Goal: Task Accomplishment & Management: Use online tool/utility

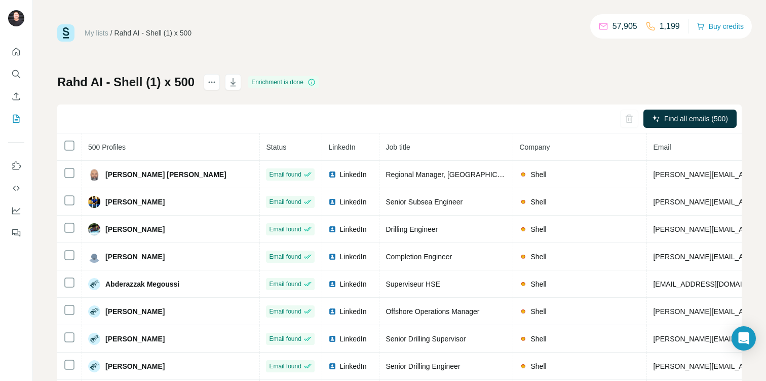
click at [406, 148] on span "Job title" at bounding box center [398, 147] width 24 height 8
click at [231, 86] on icon "button" at bounding box center [234, 82] width 6 height 8
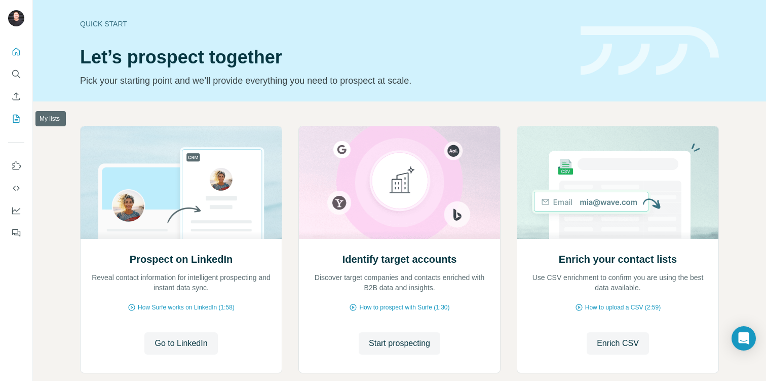
click at [13, 115] on icon "My lists" at bounding box center [16, 119] width 7 height 8
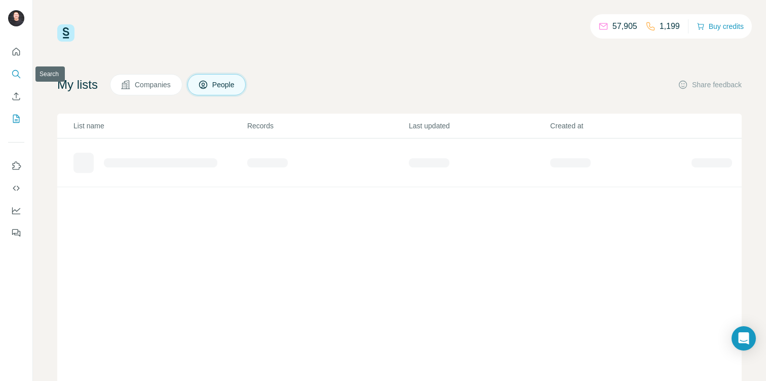
click at [10, 76] on button "Search" at bounding box center [16, 74] width 16 height 18
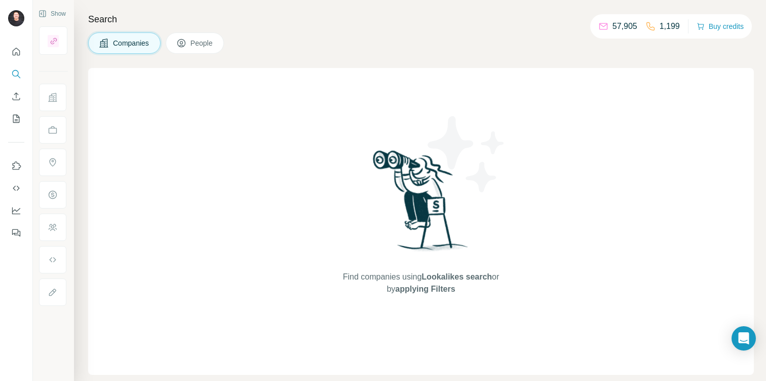
click at [193, 55] on div "Search Companies People Find companies using Lookalikes search or by applying F…" at bounding box center [420, 190] width 692 height 381
click at [194, 48] on span "People" at bounding box center [202, 43] width 23 height 10
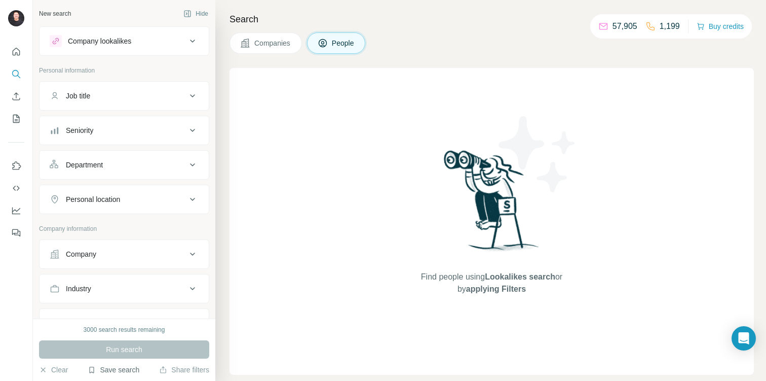
click at [110, 369] on button "Save search" at bounding box center [114, 369] width 52 height 10
click at [122, 349] on div "View my saved searches" at bounding box center [142, 352] width 107 height 20
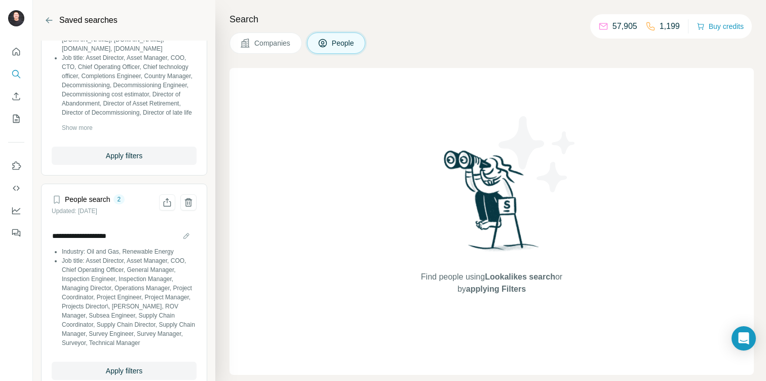
scroll to position [145, 0]
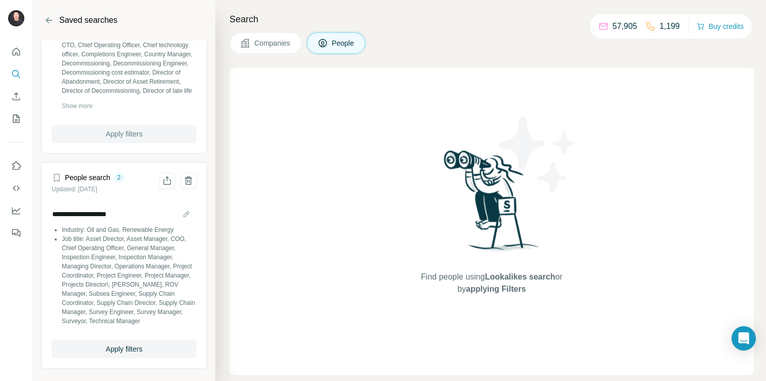
click at [140, 125] on button "Apply filters" at bounding box center [124, 134] width 145 height 18
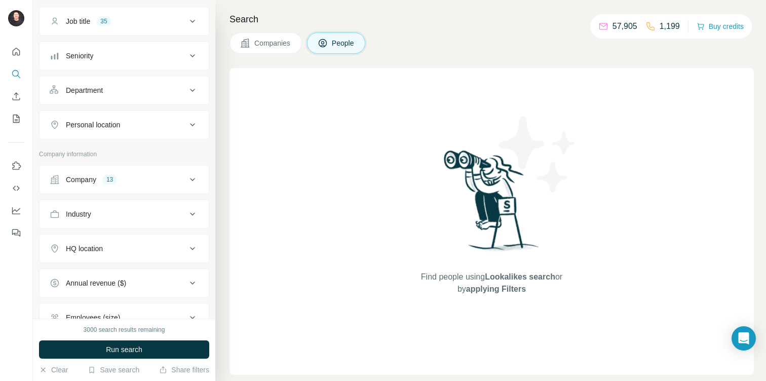
scroll to position [84, 0]
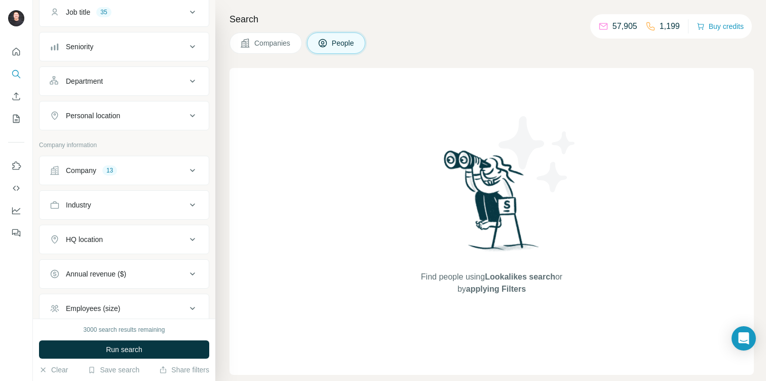
click at [143, 159] on button "Company 13" at bounding box center [124, 170] width 169 height 24
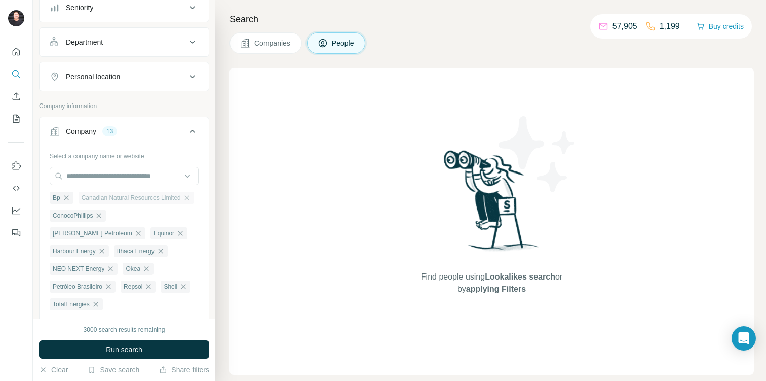
scroll to position [131, 0]
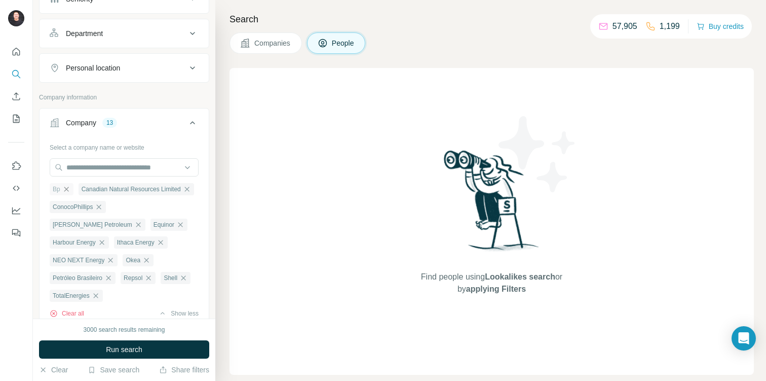
click at [68, 188] on icon "button" at bounding box center [66, 189] width 8 height 8
click at [159, 189] on icon "button" at bounding box center [158, 189] width 8 height 8
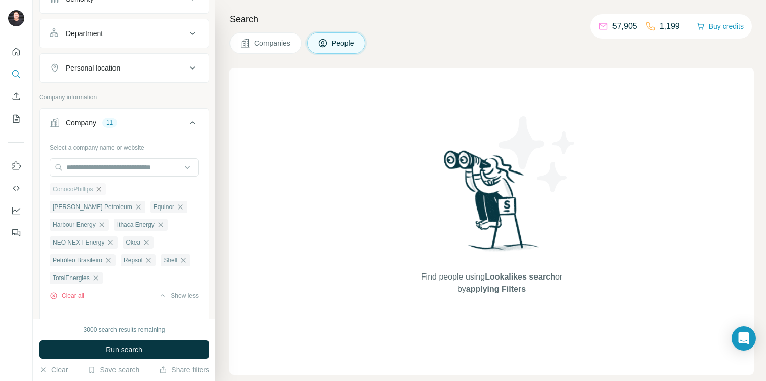
click at [102, 189] on icon "button" at bounding box center [99, 189] width 8 height 8
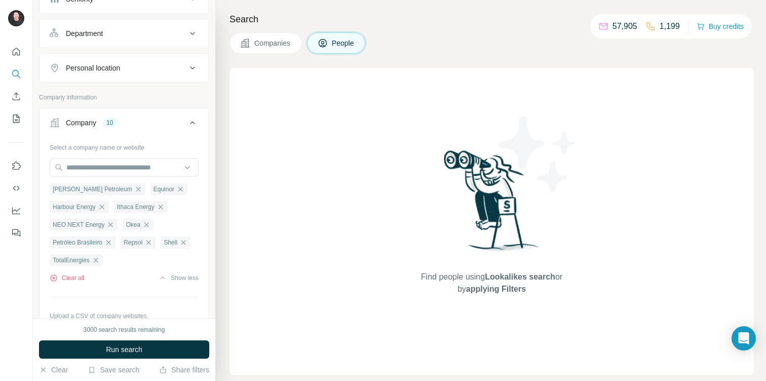
click at [134, 189] on icon "button" at bounding box center [138, 189] width 8 height 8
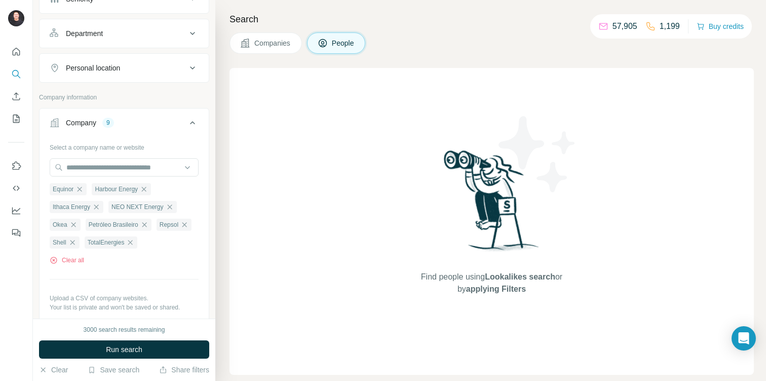
click at [102, 189] on span "Harbour Energy" at bounding box center [116, 188] width 43 height 9
click at [85, 187] on div "Equinor" at bounding box center [68, 189] width 37 height 12
click at [79, 190] on icon "button" at bounding box center [79, 189] width 8 height 8
click at [104, 188] on icon "button" at bounding box center [101, 188] width 5 height 5
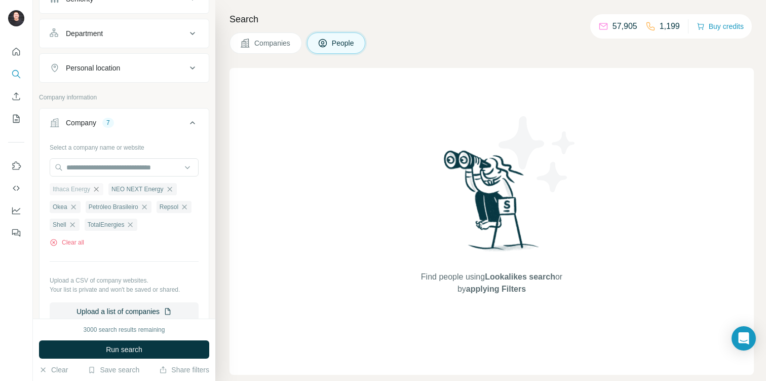
click at [97, 188] on icon "button" at bounding box center [96, 188] width 5 height 5
click at [114, 188] on icon "button" at bounding box center [110, 189] width 8 height 8
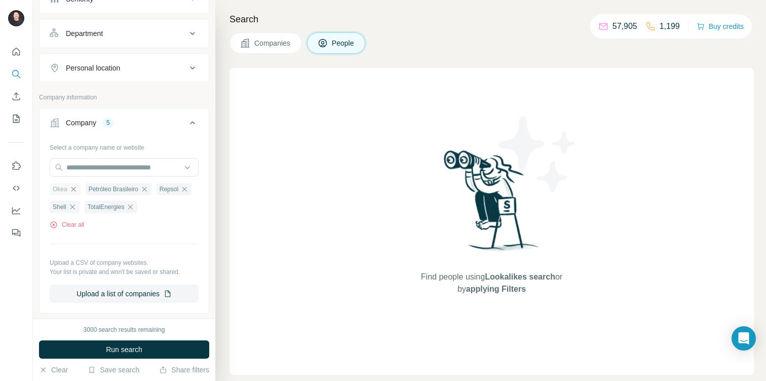
click at [72, 187] on icon "button" at bounding box center [73, 189] width 8 height 8
click at [109, 187] on icon "button" at bounding box center [108, 188] width 5 height 5
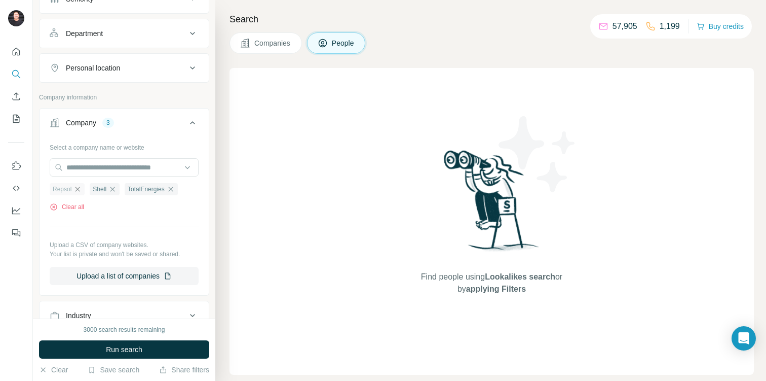
click at [81, 189] on icon "button" at bounding box center [77, 189] width 8 height 8
click at [132, 189] on icon "button" at bounding box center [130, 189] width 8 height 8
click at [152, 352] on button "Run search" at bounding box center [124, 349] width 170 height 18
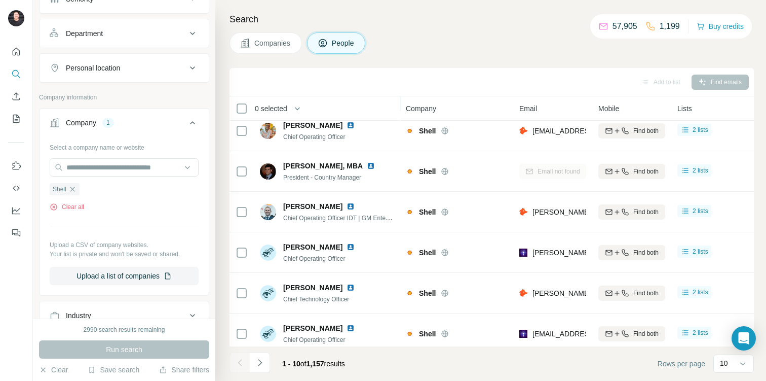
scroll to position [185, 0]
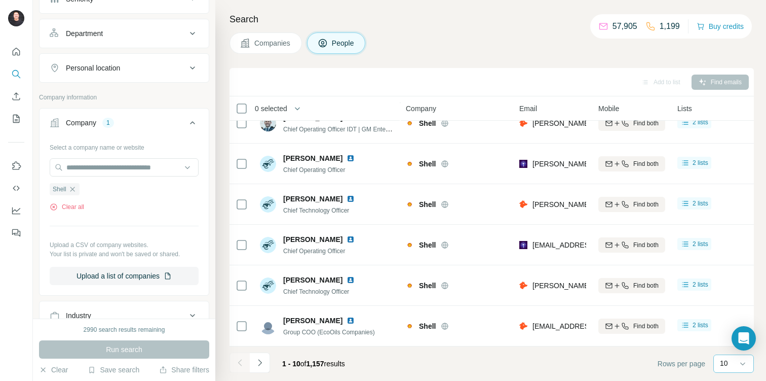
click at [734, 361] on div "10" at bounding box center [732, 363] width 25 height 10
click at [724, 286] on p "60" at bounding box center [726, 286] width 8 height 10
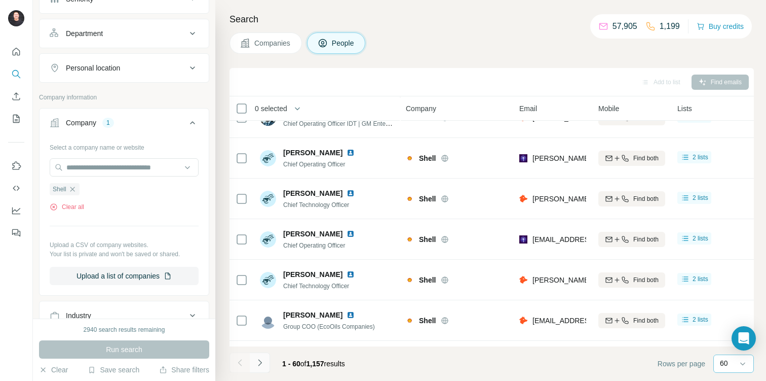
click at [265, 363] on button "Navigate to next page" at bounding box center [260, 362] width 20 height 20
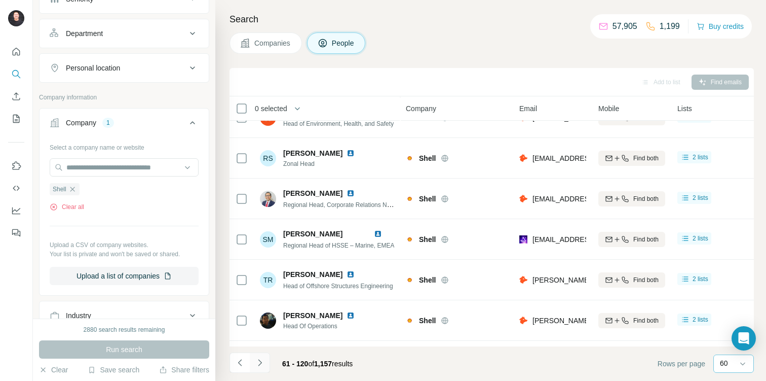
click at [262, 364] on icon "Navigate to next page" at bounding box center [260, 362] width 10 height 10
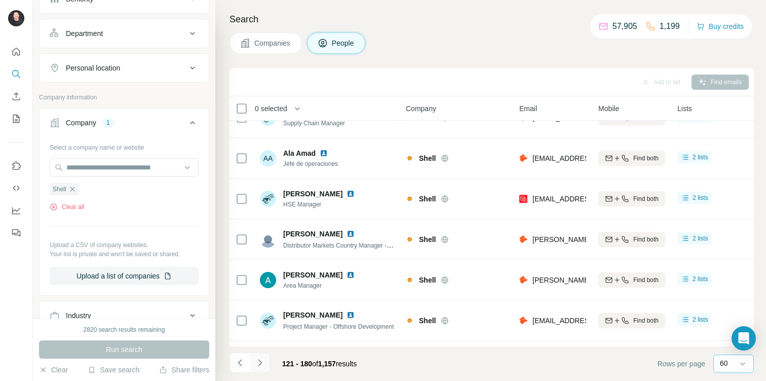
click at [262, 364] on icon "Navigate to next page" at bounding box center [260, 362] width 10 height 10
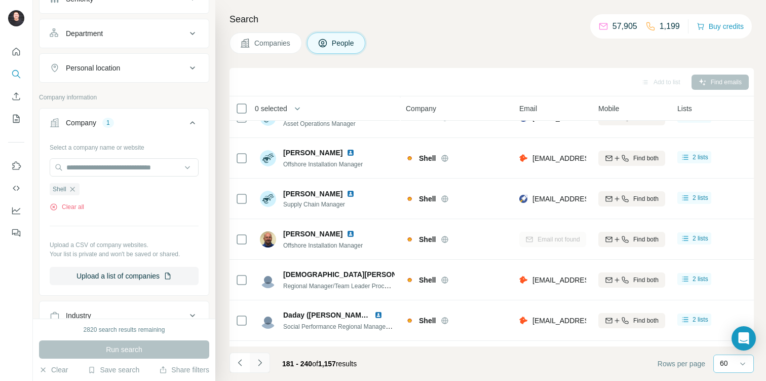
click at [262, 364] on icon "Navigate to next page" at bounding box center [260, 362] width 10 height 10
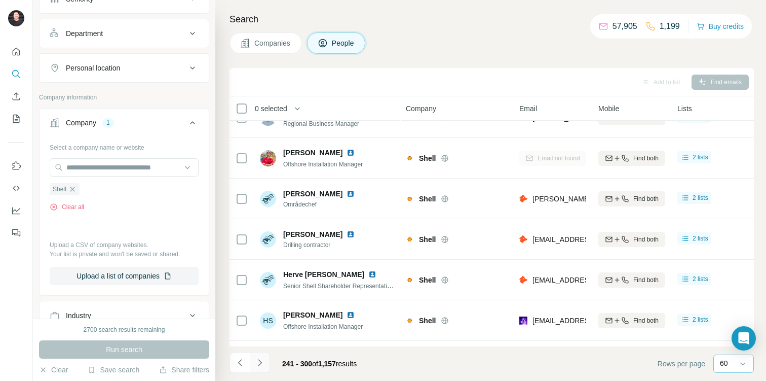
click at [262, 364] on icon "Navigate to next page" at bounding box center [260, 362] width 10 height 10
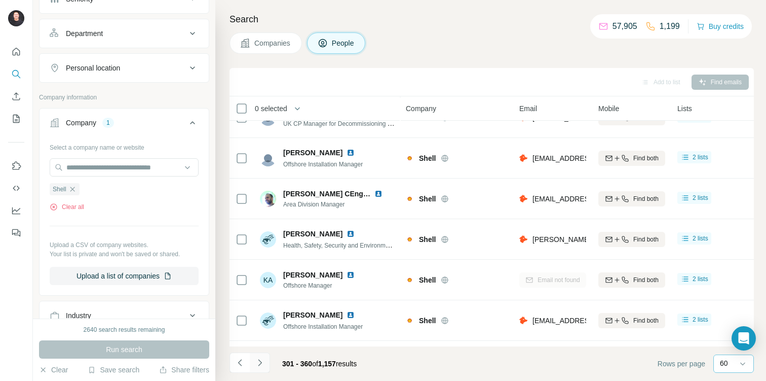
click at [262, 364] on icon "Navigate to next page" at bounding box center [260, 362] width 10 height 10
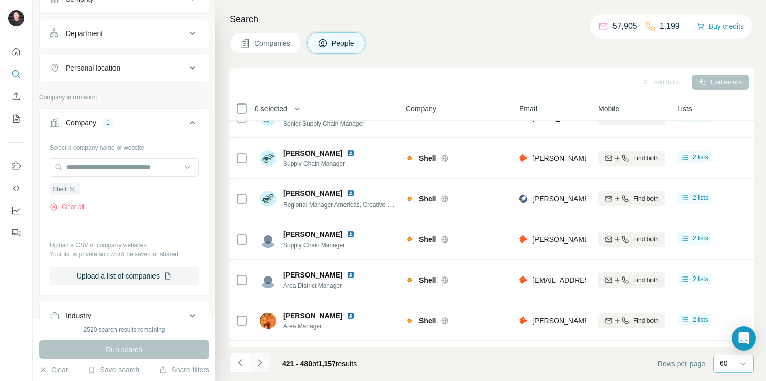
click at [260, 365] on icon "Navigate to next page" at bounding box center [260, 362] width 10 height 10
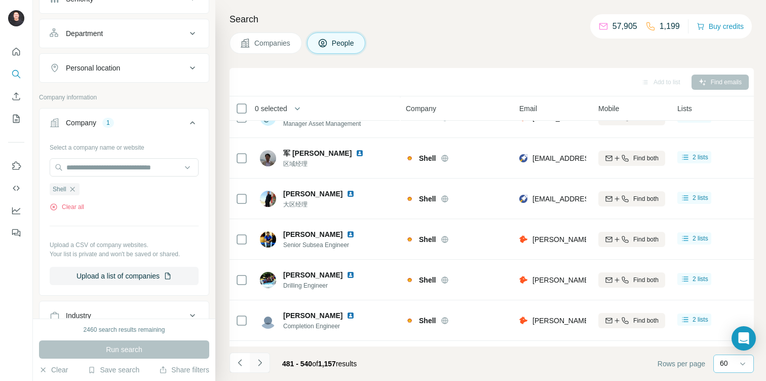
click at [260, 365] on icon "Navigate to next page" at bounding box center [260, 362] width 10 height 10
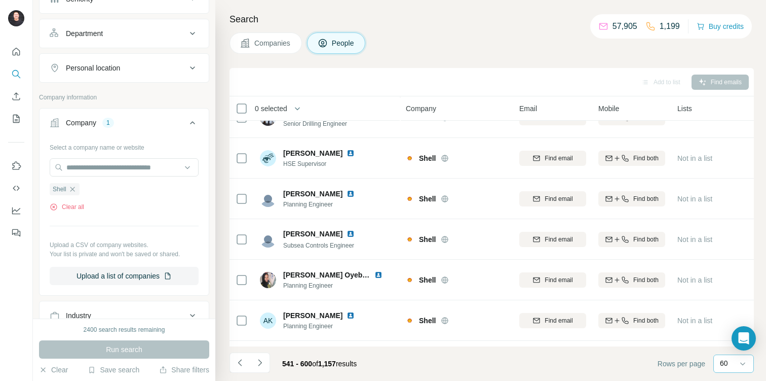
click at [283, 105] on span "0 selected" at bounding box center [271, 108] width 32 height 10
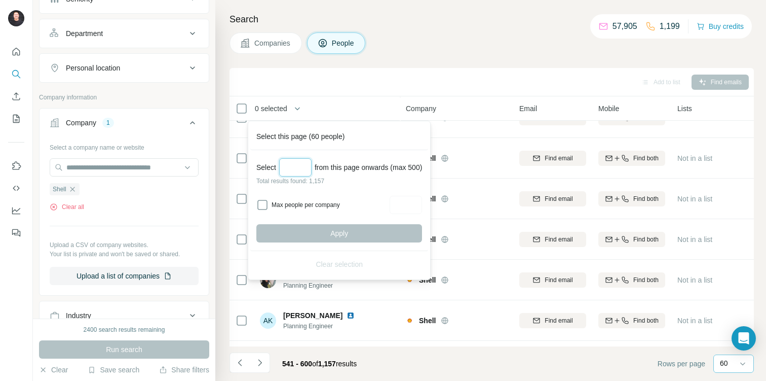
click at [294, 162] on input "Select a number (up to 500)" at bounding box center [295, 167] width 32 height 18
type input "***"
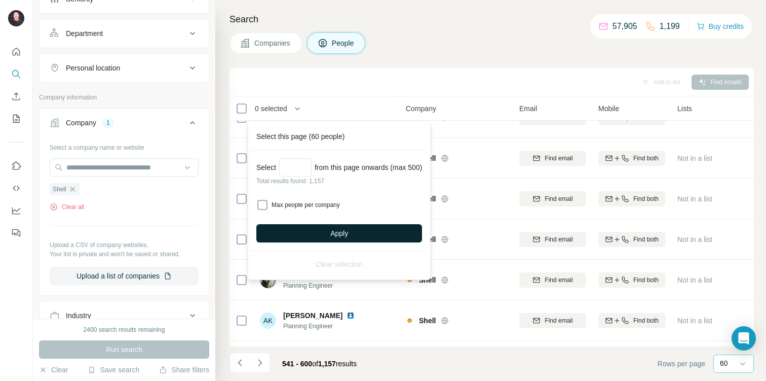
click at [373, 235] on button "Apply" at bounding box center [339, 233] width 166 height 18
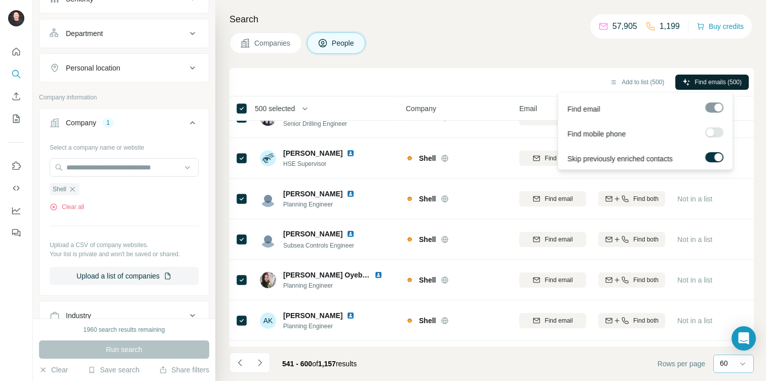
click at [712, 81] on span "Find emails (500)" at bounding box center [718, 82] width 47 height 9
